Goal: Task Accomplishment & Management: Manage account settings

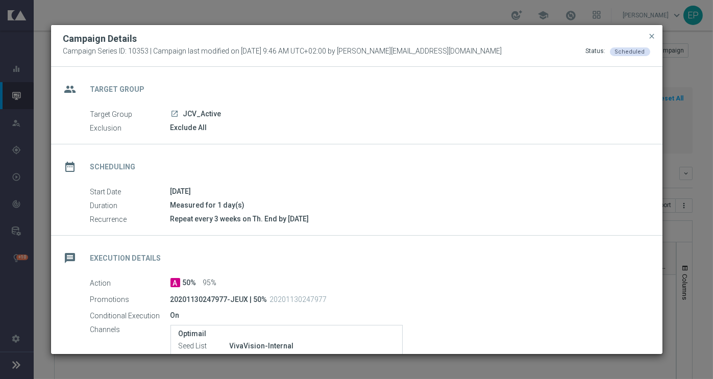
scroll to position [102, 0]
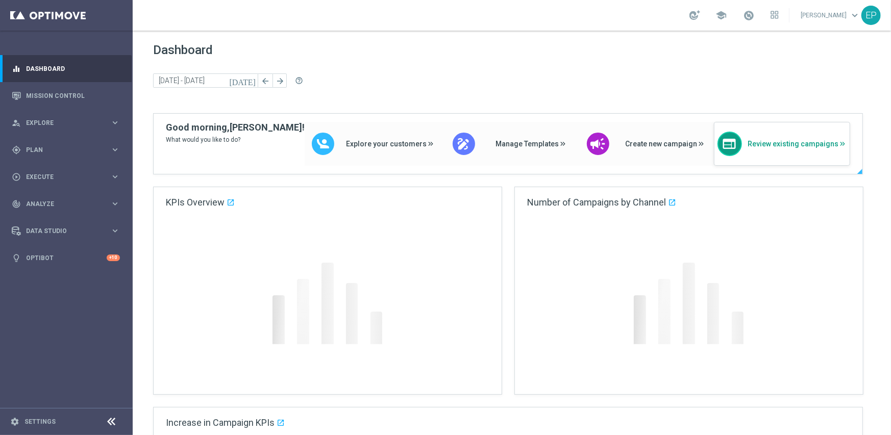
click at [809, 152] on div "web Review existing campaigns" at bounding box center [782, 144] width 136 height 44
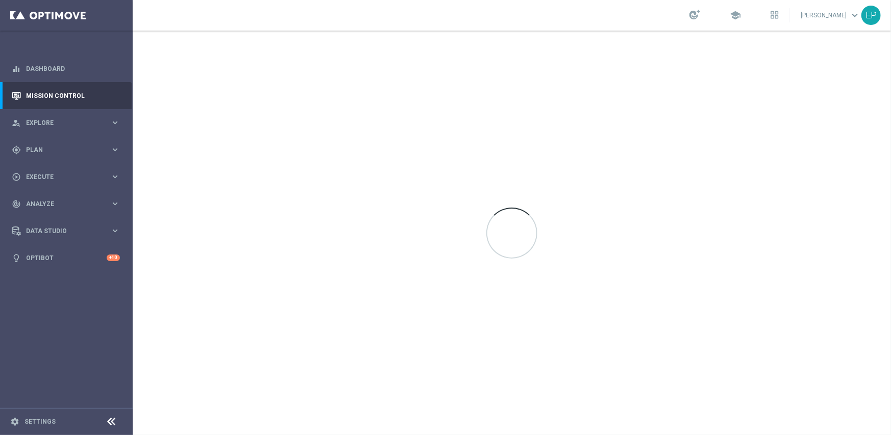
click at [111, 420] on icon at bounding box center [112, 422] width 12 height 12
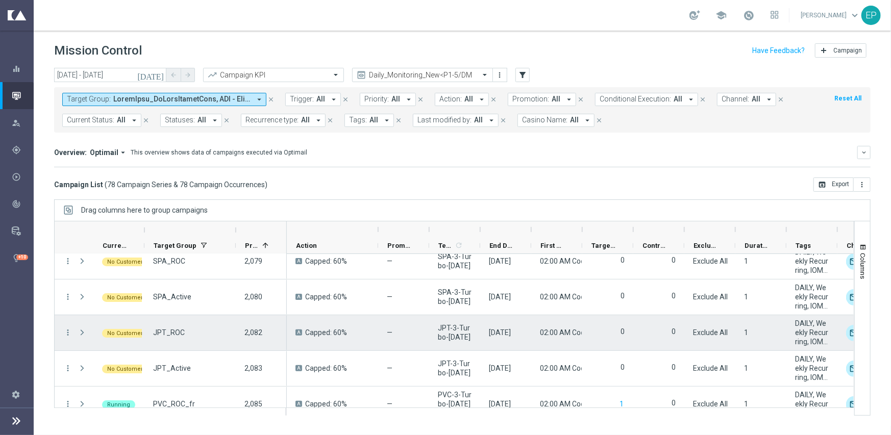
scroll to position [2631, 0]
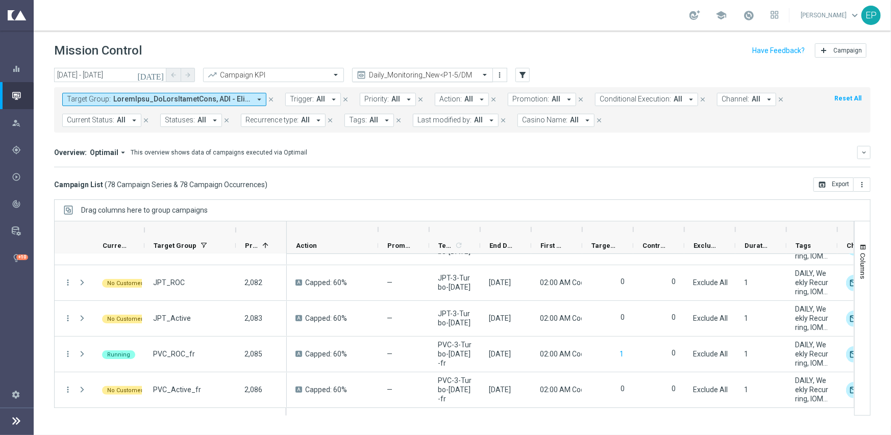
click at [436, 73] on input "text" at bounding box center [412, 75] width 109 height 9
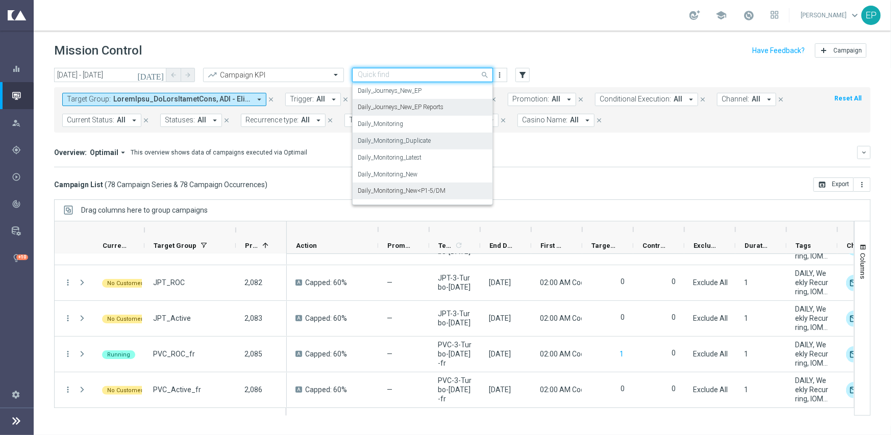
scroll to position [268, 0]
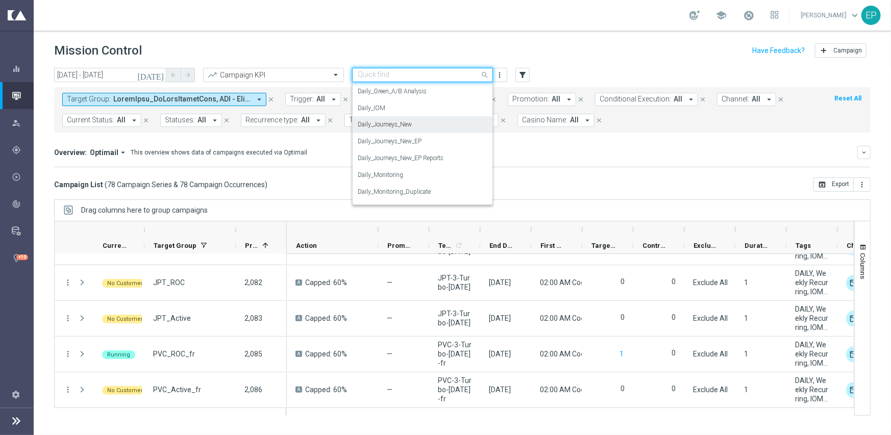
click at [427, 126] on div "Daily_Journeys_New" at bounding box center [423, 124] width 130 height 17
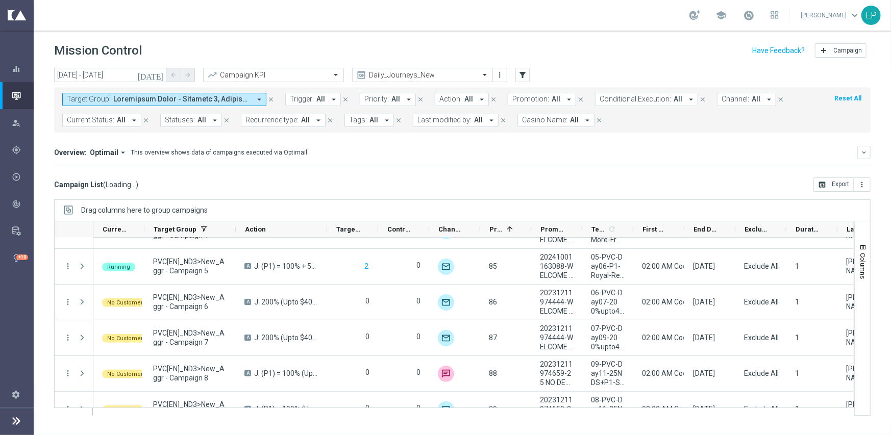
scroll to position [2612, 0]
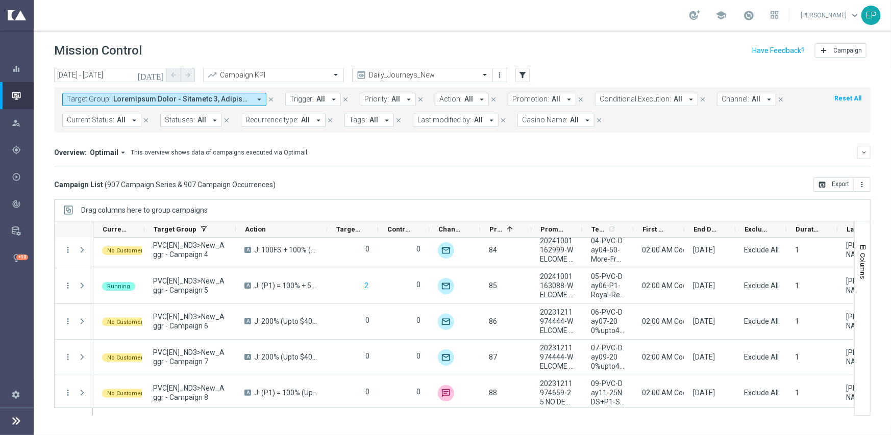
click at [89, 119] on span "Current Status:" at bounding box center [90, 120] width 47 height 9
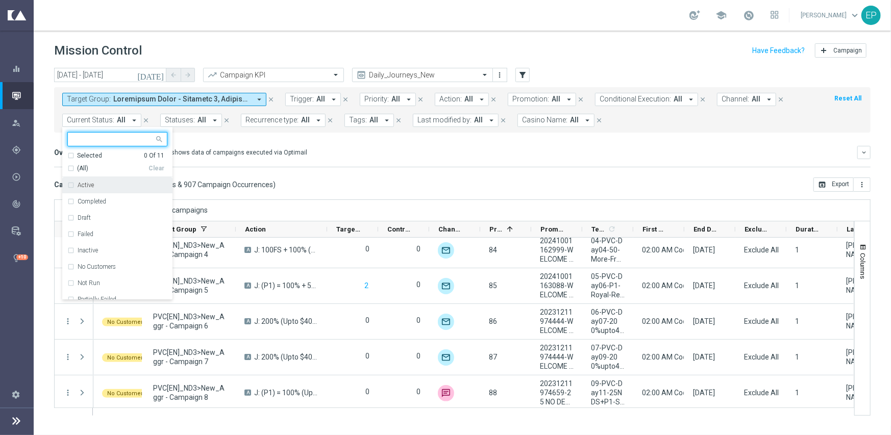
click at [75, 166] on div "(All)" at bounding box center [107, 168] width 81 height 9
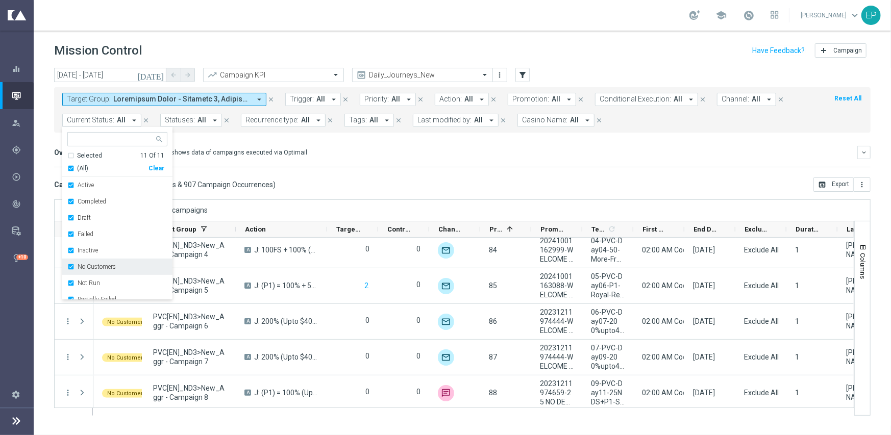
click at [101, 267] on label "No Customers" at bounding box center [97, 267] width 38 height 6
click at [94, 284] on label "Running" at bounding box center [89, 281] width 23 height 6
click at [352, 206] on div "Drag columns here to group campaigns" at bounding box center [462, 209] width 816 height 21
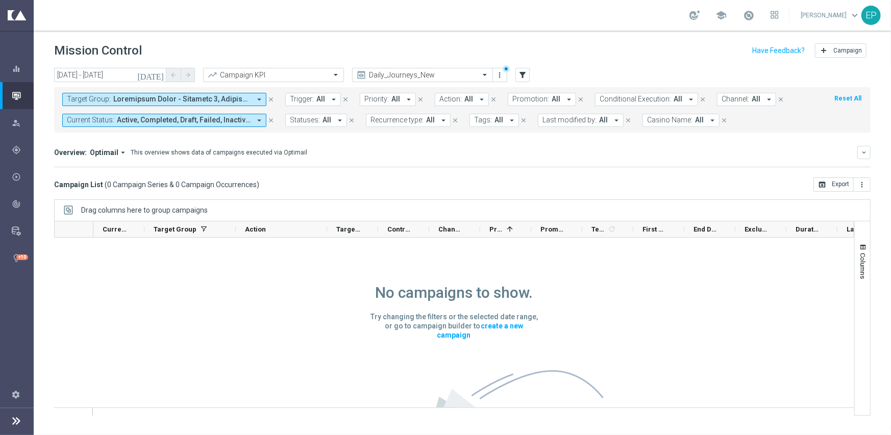
scroll to position [0, 0]
